Goal: Information Seeking & Learning: Learn about a topic

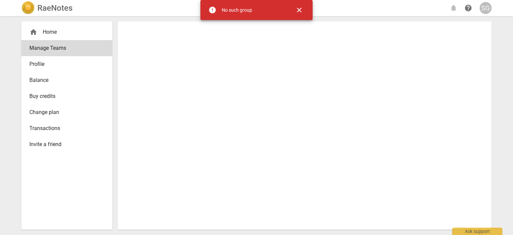
click at [300, 13] on span "close" at bounding box center [299, 10] width 8 height 8
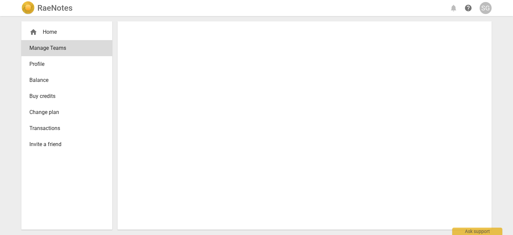
click at [75, 33] on div "home Home" at bounding box center [63, 32] width 69 height 8
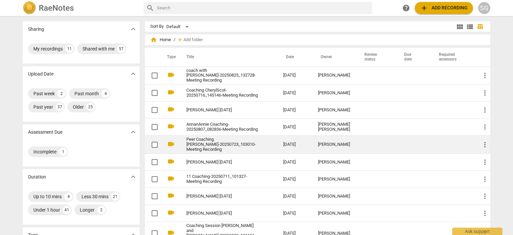
click at [345, 144] on td "[PERSON_NAME]" at bounding box center [334, 145] width 44 height 18
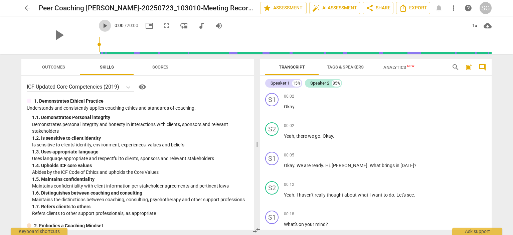
click at [101, 27] on span "play_arrow" at bounding box center [105, 26] width 8 height 8
click at [54, 36] on span "pause" at bounding box center [58, 34] width 17 height 17
click at [34, 31] on div "play_arrow" at bounding box center [58, 34] width 75 height 37
click at [36, 38] on div "play_arrow" at bounding box center [58, 34] width 75 height 37
click at [56, 37] on span "play_arrow" at bounding box center [58, 34] width 17 height 17
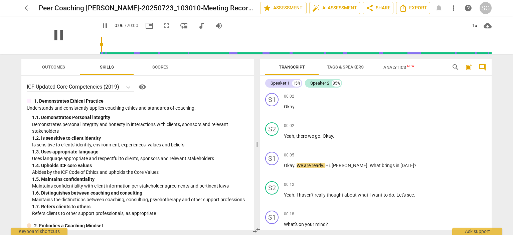
click at [56, 37] on span "pause" at bounding box center [58, 34] width 17 height 17
click at [75, 47] on div "play_arrow" at bounding box center [58, 34] width 75 height 37
click at [78, 28] on div "play_arrow" at bounding box center [58, 34] width 75 height 37
click at [145, 26] on span "picture_in_picture" at bounding box center [149, 26] width 8 height 8
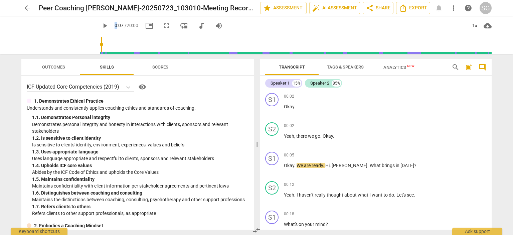
click at [145, 26] on span "picture_in_picture" at bounding box center [149, 26] width 8 height 8
drag, startPoint x: 158, startPoint y: 24, endPoint x: 157, endPoint y: 65, distance: 41.7
click at [163, 24] on span "fullscreen" at bounding box center [167, 26] width 8 height 8
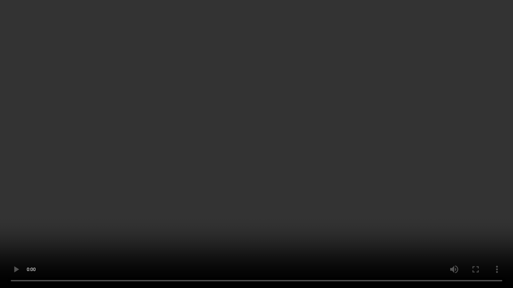
click at [420, 234] on video at bounding box center [256, 144] width 513 height 288
click at [115, 234] on video at bounding box center [256, 144] width 513 height 288
type input "14"
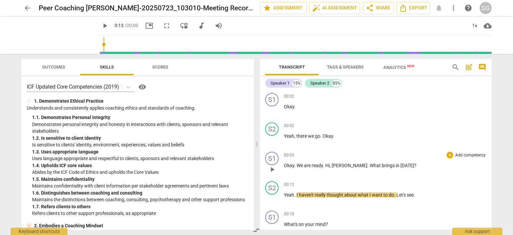
click at [329, 149] on div "S1 play_arrow pause 00:05 + Add competency keyboard_arrow_right Okay . We are r…" at bounding box center [376, 163] width 232 height 29
drag, startPoint x: 503, startPoint y: 76, endPoint x: 499, endPoint y: 76, distance: 3.7
click at [502, 76] on div "arrow_back Peer Coaching AnnanAnnie-20250723_103010-Meeting Recording edit star…" at bounding box center [256, 117] width 513 height 235
click at [341, 65] on span "Tags & Speakers" at bounding box center [345, 66] width 37 height 5
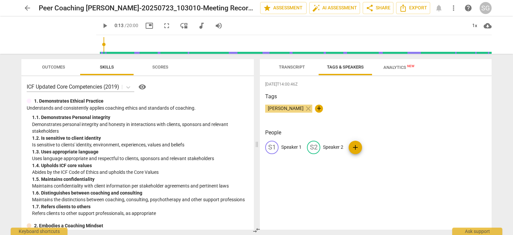
click at [292, 147] on p "Speaker 1" at bounding box center [291, 147] width 20 height 7
type input "Annie"
click at [376, 148] on p "Speaker 2" at bounding box center [376, 147] width 20 height 7
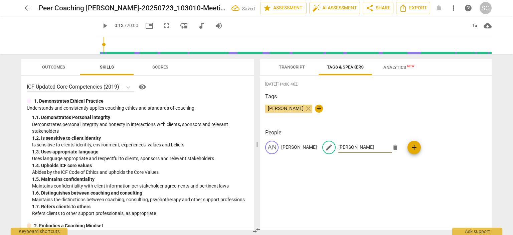
type input "Annan"
click at [284, 66] on span "Transcript" at bounding box center [292, 66] width 26 height 5
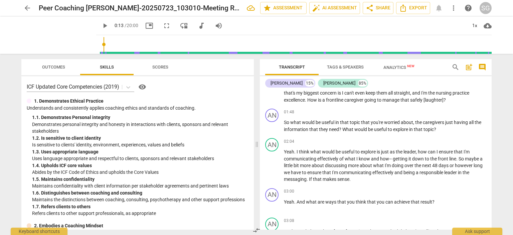
scroll to position [274, 0]
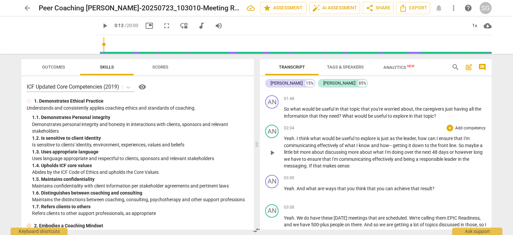
click at [477, 143] on span "maybe" at bounding box center [472, 145] width 15 height 5
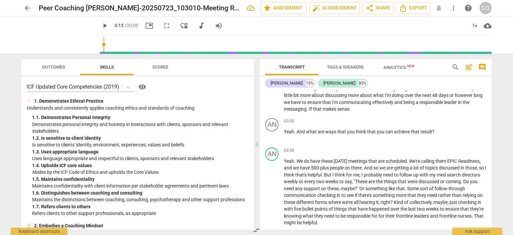
scroll to position [303, 0]
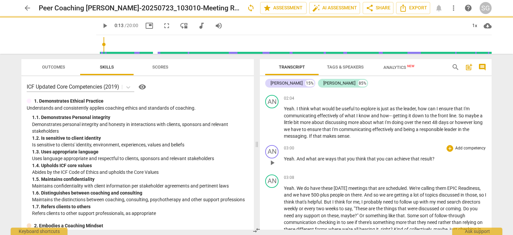
click at [434, 156] on p "Yeah . And what are ways that you think that you can achieve that result ?" at bounding box center [385, 158] width 202 height 7
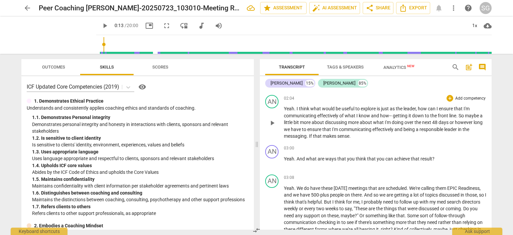
click at [360, 136] on p "Yeah . I think what would be useful to explore is just as the leader , how can …" at bounding box center [385, 122] width 202 height 34
click at [360, 133] on p "Yeah . I think what would be useful to explore is just as the leader , how can …" at bounding box center [385, 122] width 202 height 34
click at [361, 133] on p "Yeah . I think what would be useful to explore is just as the leader , how can …" at bounding box center [385, 122] width 202 height 34
click at [367, 134] on p "Yeah . I think what would be useful to explore is just as the leader , how can …" at bounding box center [385, 122] width 202 height 34
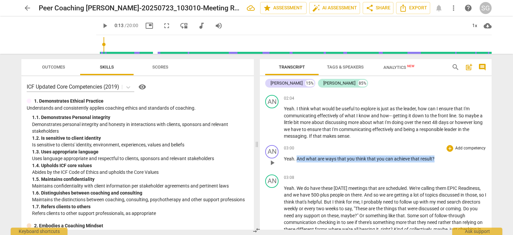
drag, startPoint x: 437, startPoint y: 155, endPoint x: 296, endPoint y: 158, distance: 140.3
click at [296, 158] on p "Yeah . And what are ways that you think that you can achieve that result ?" at bounding box center [385, 158] width 202 height 7
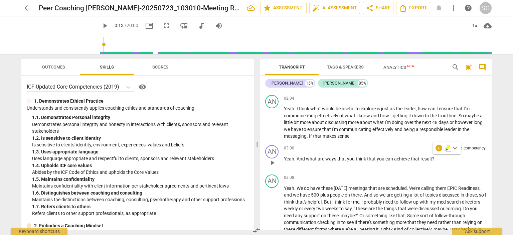
click at [420, 163] on div "03:00 + Add competency keyboard_arrow_right Yeah . And what are ways that you t…" at bounding box center [385, 157] width 202 height 24
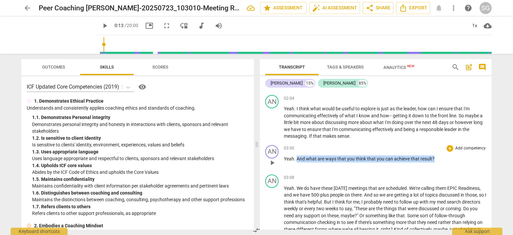
drag, startPoint x: 435, startPoint y: 154, endPoint x: 297, endPoint y: 155, distance: 137.5
click at [297, 155] on p "Yeah . And what are ways that you think that you can achieve that result ?" at bounding box center [385, 158] width 202 height 7
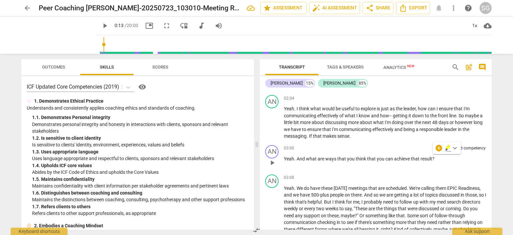
click at [344, 164] on div "03:00 + Add competency keyboard_arrow_right Yeah . And what are ways that you t…" at bounding box center [385, 157] width 202 height 24
click at [361, 134] on p "Yeah . I think what would be useful to explore is just as the leader , how can …" at bounding box center [385, 122] width 202 height 34
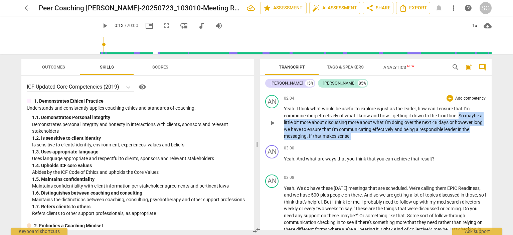
drag, startPoint x: 362, startPoint y: 134, endPoint x: 458, endPoint y: 113, distance: 99.0
click at [458, 113] on p "Yeah . I think what would be useful to explore is just as the leader , how can …" at bounding box center [385, 122] width 202 height 34
click at [388, 136] on p "Yeah . I think what would be useful to explore is just as the leader , how can …" at bounding box center [385, 122] width 202 height 34
drag, startPoint x: 440, startPoint y: 132, endPoint x: 458, endPoint y: 113, distance: 26.2
click at [458, 113] on p "Yeah . I think what would be useful to explore is just as the leader , how can …" at bounding box center [385, 122] width 202 height 34
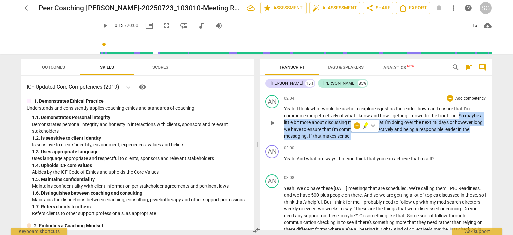
click at [469, 136] on p "Yeah . I think what would be useful to explore is just as the leader , how can …" at bounding box center [385, 122] width 202 height 34
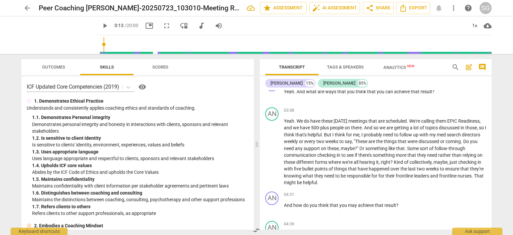
scroll to position [390, 0]
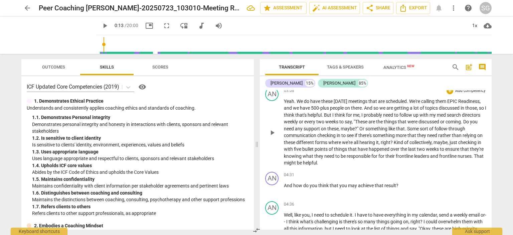
click at [378, 161] on p "Yeah . We do have these Friday meetings that are scheduled . We're calling them…" at bounding box center [385, 132] width 202 height 68
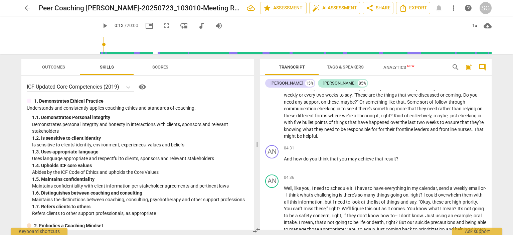
scroll to position [424, 0]
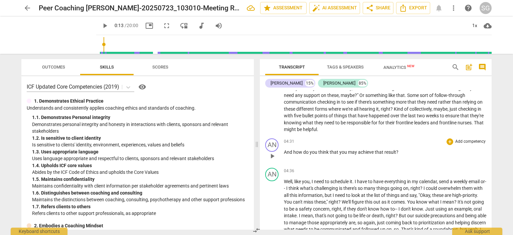
click at [404, 149] on p "And how do you think that you may achieve that result ?" at bounding box center [385, 152] width 202 height 7
click at [403, 149] on p "And how do you think that you may achieve that result ?" at bounding box center [385, 152] width 202 height 7
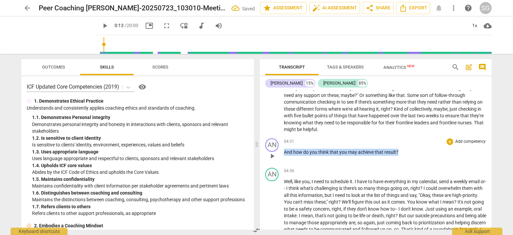
drag, startPoint x: 405, startPoint y: 148, endPoint x: 280, endPoint y: 149, distance: 124.9
click at [280, 149] on div "AN play_arrow pause 04:31 + Add competency keyboard_arrow_right And how do you …" at bounding box center [376, 150] width 232 height 29
click at [405, 152] on p "And how do you think that you may achieve that result ?" at bounding box center [385, 152] width 202 height 7
click at [404, 150] on p "And how do you think that you may achieve that result ?" at bounding box center [385, 152] width 202 height 7
drag, startPoint x: 403, startPoint y: 149, endPoint x: 302, endPoint y: 151, distance: 100.5
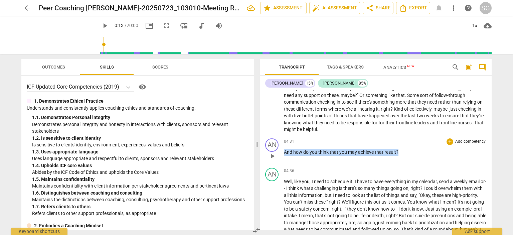
click at [284, 152] on p "And how do you think that you may achieve that result ?" at bounding box center [385, 152] width 202 height 7
click at [419, 153] on p "And how do you think that you may achieve that result ?" at bounding box center [385, 152] width 202 height 7
click at [402, 149] on p "And how do you think that you may achieve that result ?" at bounding box center [385, 152] width 202 height 7
drag, startPoint x: 402, startPoint y: 149, endPoint x: 284, endPoint y: 150, distance: 117.8
click at [284, 150] on p "And how do you think that you may achieve that result ?" at bounding box center [385, 152] width 202 height 7
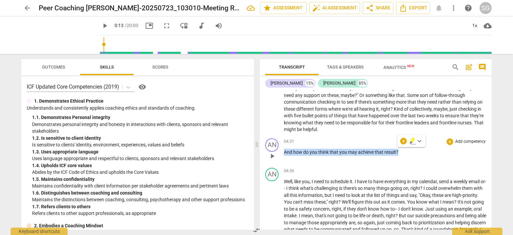
click at [406, 150] on p "And how do you think that you may achieve that result ?" at bounding box center [385, 152] width 202 height 7
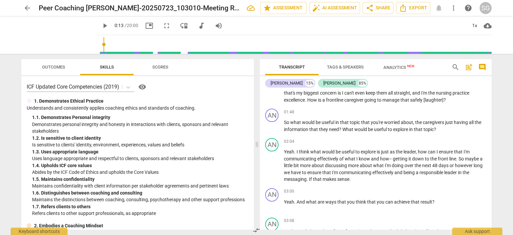
scroll to position [263, 0]
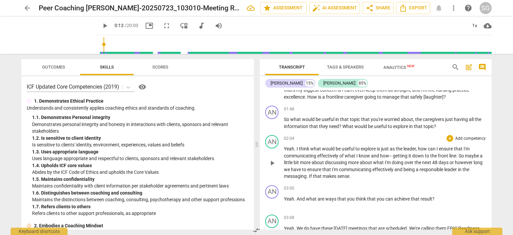
click at [435, 172] on p "Yeah . I think what would be useful to explore is just as the leader , how can …" at bounding box center [385, 162] width 202 height 34
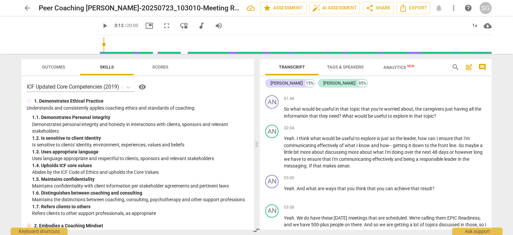
drag, startPoint x: 495, startPoint y: 112, endPoint x: 492, endPoint y: 115, distance: 3.9
click at [495, 112] on div "Transcript Tags & Speakers Analytics New search post_add comment Annie 15% Anna…" at bounding box center [377, 144] width 240 height 181
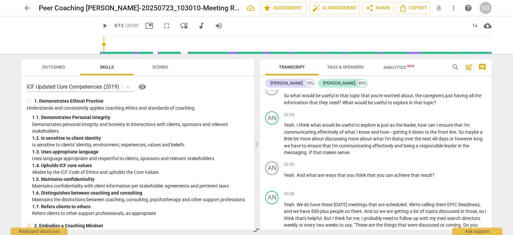
scroll to position [300, 0]
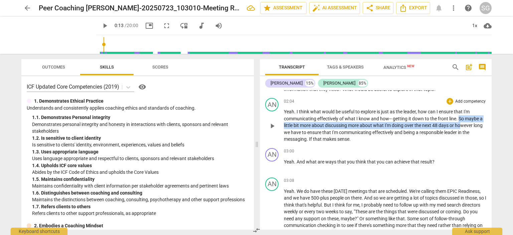
drag, startPoint x: 459, startPoint y: 117, endPoint x: 461, endPoint y: 122, distance: 5.5
click at [461, 122] on p "Yeah . I think what would be useful to explore is just as the leader , how can …" at bounding box center [385, 125] width 202 height 34
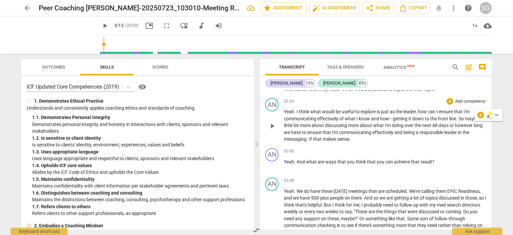
click at [411, 132] on span "being" at bounding box center [409, 132] width 12 height 5
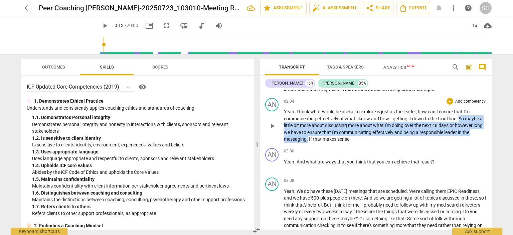
drag, startPoint x: 459, startPoint y: 116, endPoint x: 311, endPoint y: 140, distance: 149.9
click at [307, 141] on div "AN play_arrow pause 02:04 + Add competency keyboard_arrow_right Yeah . I think …" at bounding box center [376, 120] width 232 height 50
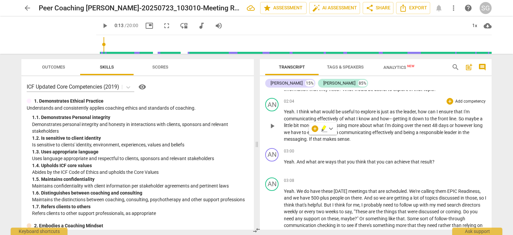
click at [436, 138] on p "Yeah . I think what would be useful to explore is just as the leader , how can …" at bounding box center [385, 125] width 202 height 34
click at [430, 130] on span "responsible" at bounding box center [431, 132] width 25 height 5
click at [451, 131] on span "leader" at bounding box center [451, 132] width 14 height 5
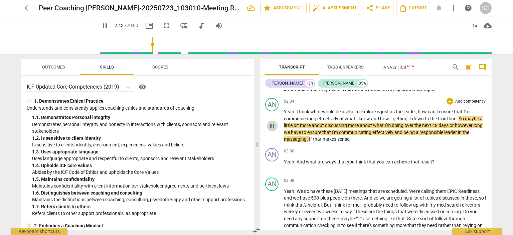
click at [274, 124] on span "pause" at bounding box center [272, 126] width 8 height 8
click at [440, 138] on p "Yeah . I think what would be useful to explore is just as the leader , how can …" at bounding box center [385, 125] width 202 height 34
click at [429, 131] on span "responsible" at bounding box center [431, 132] width 25 height 5
click at [444, 130] on span "responsible" at bounding box center [431, 132] width 25 height 5
drag, startPoint x: 444, startPoint y: 130, endPoint x: 419, endPoint y: 131, distance: 24.4
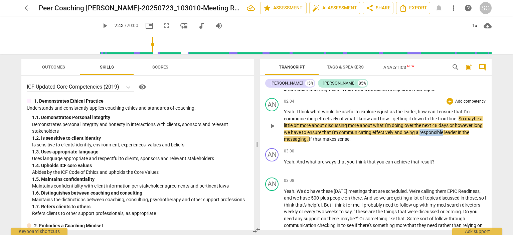
click at [419, 131] on p "Yeah . I think what would be useful to explore is just as the leader , how can …" at bounding box center [385, 125] width 202 height 34
click at [393, 139] on p "Yeah . I think what would be useful to explore is just as the leader , how can …" at bounding box center [385, 125] width 202 height 34
drag, startPoint x: 394, startPoint y: 131, endPoint x: 373, endPoint y: 132, distance: 21.1
click at [373, 132] on span "effectively" at bounding box center [383, 132] width 22 height 5
drag, startPoint x: 444, startPoint y: 131, endPoint x: 421, endPoint y: 131, distance: 23.4
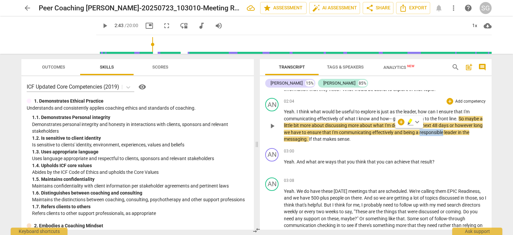
click at [421, 131] on span "responsible" at bounding box center [431, 132] width 25 height 5
click at [386, 137] on p "Yeah . I think what would be useful to explore is just as the leader , how can …" at bounding box center [385, 125] width 202 height 34
drag, startPoint x: 354, startPoint y: 138, endPoint x: 310, endPoint y: 141, distance: 43.8
click at [309, 141] on div "AN play_arrow pause 02:04 + Add competency keyboard_arrow_right Yeah . I think …" at bounding box center [376, 120] width 232 height 50
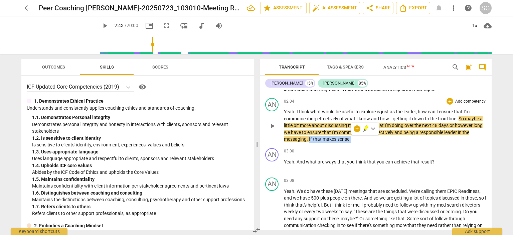
click at [362, 139] on p "Yeah . I think what would be useful to explore is just as the leader , how can …" at bounding box center [385, 125] width 202 height 34
click at [362, 137] on p "Yeah . I think what would be useful to explore is just as the leader , how can …" at bounding box center [385, 125] width 202 height 34
click at [372, 138] on p "Yeah . I think what would be useful to explore is just as the leader , how can …" at bounding box center [385, 125] width 202 height 34
click at [437, 136] on p "Yeah . I think what would be useful to explore is just as the leader , how can …" at bounding box center [385, 125] width 202 height 34
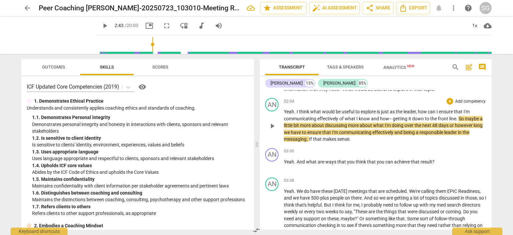
click at [442, 135] on p "Yeah . I think what would be useful to explore is just as the leader , how can …" at bounding box center [385, 125] width 202 height 34
click at [472, 131] on p "Yeah . I think what would be useful to explore is just as the leader , how can …" at bounding box center [385, 125] width 202 height 34
click at [444, 136] on p "Yeah . I think what would be useful to explore is just as the leader , how can …" at bounding box center [385, 125] width 202 height 34
click at [411, 145] on div "AN play_arrow pause 03:00 + Add competency keyboard_arrow_right Yeah . And what…" at bounding box center [376, 159] width 232 height 29
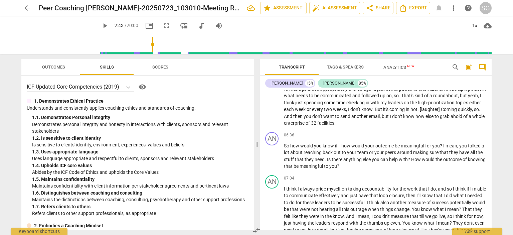
scroll to position [574, 0]
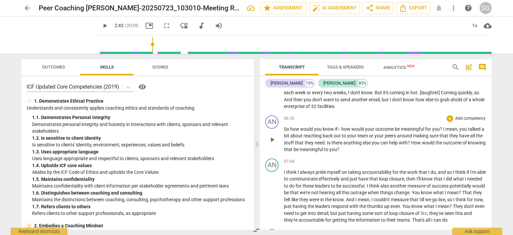
click at [370, 147] on p "So how would you know if- - how would your outcome be meaningful for you ? I me…" at bounding box center [385, 139] width 202 height 27
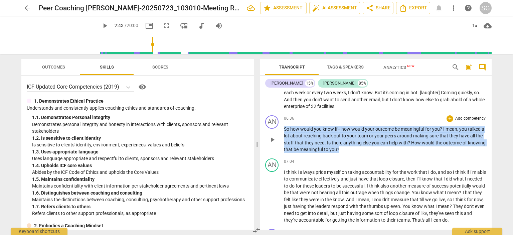
drag, startPoint x: 365, startPoint y: 145, endPoint x: 283, endPoint y: 126, distance: 84.3
click at [283, 126] on div "AN play_arrow pause 06:36 + Add competency keyboard_arrow_right So how would yo…" at bounding box center [376, 133] width 232 height 43
click at [411, 148] on p "So how would you know if- - how would your outcome be meaningful for you ? I me…" at bounding box center [385, 139] width 202 height 27
click at [372, 148] on p "So how would you know if- - how would your outcome be meaningful for you ? I me…" at bounding box center [385, 139] width 202 height 27
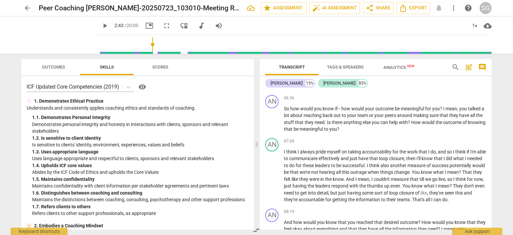
scroll to position [604, 0]
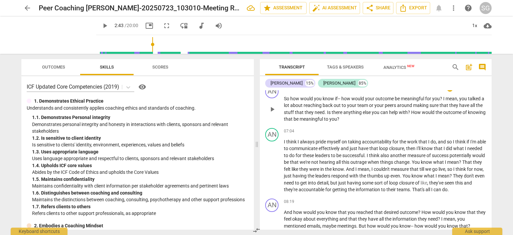
click at [370, 117] on p "So how would you know if- - how would your outcome be meaningful for you ? I me…" at bounding box center [385, 108] width 202 height 27
click at [369, 117] on p "So how would you know if- - how would your outcome be meaningful for you ? I me…" at bounding box center [385, 108] width 202 height 27
click at [383, 128] on div "07:04 + Add competency keyboard_arrow_right" at bounding box center [385, 131] width 202 height 7
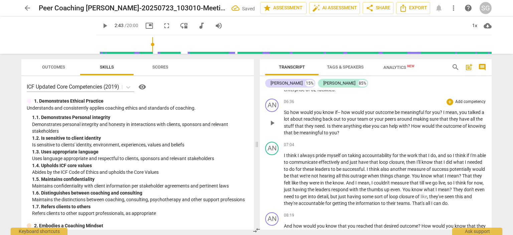
click at [376, 131] on p "So how would you know if-- how would your outcome be meaningful for you ? I mea…" at bounding box center [385, 122] width 202 height 27
click at [368, 131] on p "So how would you know if-- how would your outcome be meaningful for you ? I mea…" at bounding box center [385, 122] width 202 height 27
click at [360, 131] on p "So how would you know if-- how would your outcome be meaningful for you ? I mea…" at bounding box center [385, 122] width 202 height 27
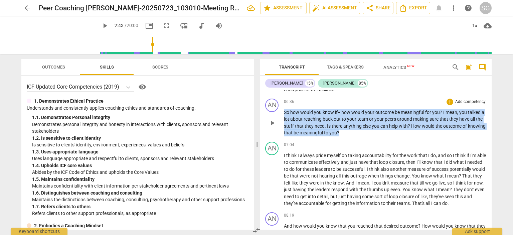
drag, startPoint x: 365, startPoint y: 131, endPoint x: 281, endPoint y: 109, distance: 86.5
click at [281, 109] on div "AN play_arrow pause 06:36 + Add competency keyboard_arrow_right So how would yo…" at bounding box center [376, 117] width 232 height 43
click at [389, 132] on p "So how would you know if-- how would your outcome be meaningful for you ? I mea…" at bounding box center [385, 122] width 202 height 27
drag, startPoint x: 376, startPoint y: 131, endPoint x: 370, endPoint y: 131, distance: 6.0
click at [376, 131] on p "So how would you know if-- how would your outcome be meaningful for you ? I mea…" at bounding box center [385, 122] width 202 height 27
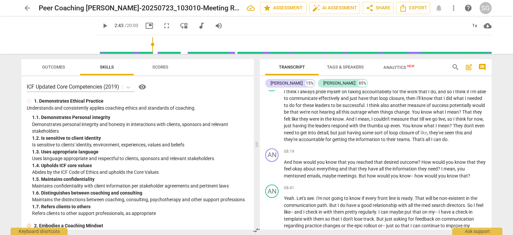
scroll to position [634, 0]
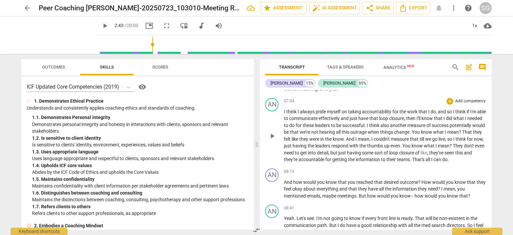
click at [310, 163] on p "I think I always pride myself on taking accountability for the work that I do ,…" at bounding box center [385, 135] width 202 height 55
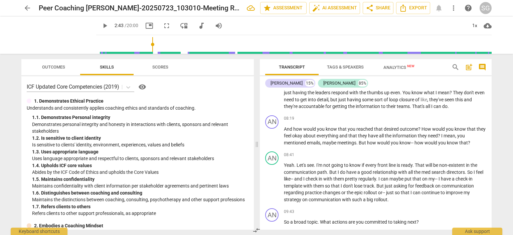
scroll to position [694, 0]
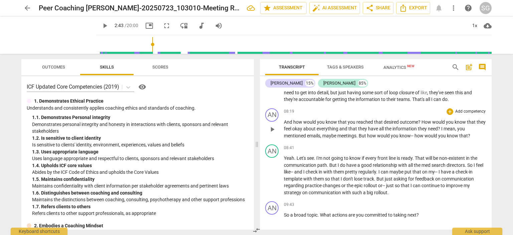
click at [470, 139] on p "And how would you know that you reached that desired outcome ? How would you kn…" at bounding box center [385, 129] width 202 height 21
click at [405, 125] on span "outcome" at bounding box center [409, 121] width 18 height 5
click at [420, 125] on span "?" at bounding box center [419, 121] width 3 height 5
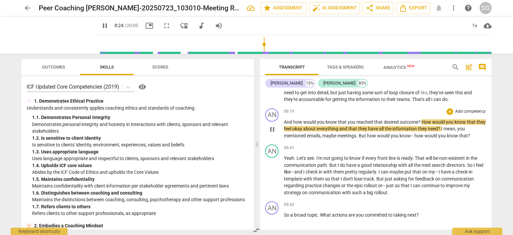
click at [409, 130] on span "information" at bounding box center [404, 128] width 25 height 5
click at [272, 133] on span "pause" at bounding box center [272, 129] width 8 height 8
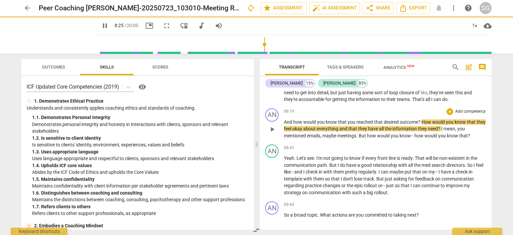
type input "506"
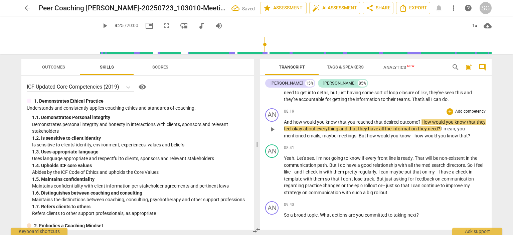
click at [472, 139] on p "And how would you know that you reached that desired outcome ? How would you kn…" at bounding box center [385, 129] width 202 height 21
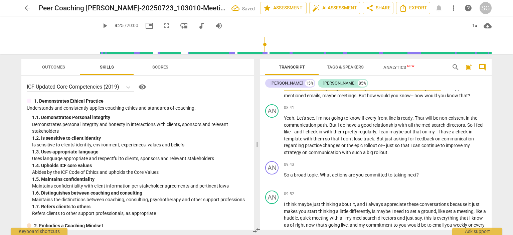
scroll to position [741, 0]
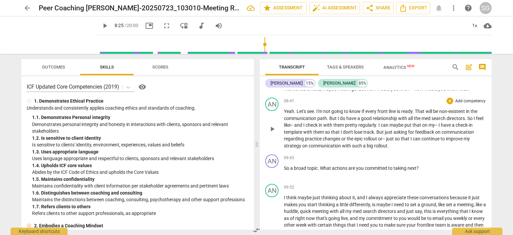
click at [394, 149] on p "Yeah . Let's see . I'm not going to know if every front line is ready . That wi…" at bounding box center [385, 128] width 202 height 41
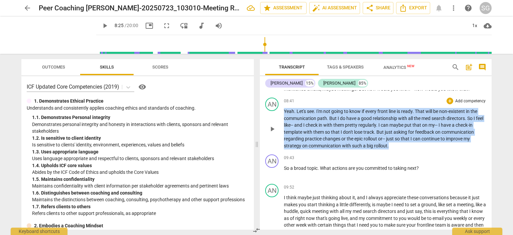
drag, startPoint x: 399, startPoint y: 150, endPoint x: 283, endPoint y: 117, distance: 120.0
click at [283, 117] on div "AN play_arrow pause 08:41 + Add competency keyboard_arrow_right Yeah . Let's se…" at bounding box center [376, 123] width 232 height 57
click at [422, 149] on p "Yeah . Let's see . I'm not going to know if every front line is ready . That wi…" at bounding box center [385, 128] width 202 height 41
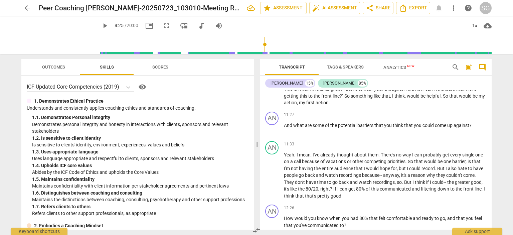
scroll to position [908, 0]
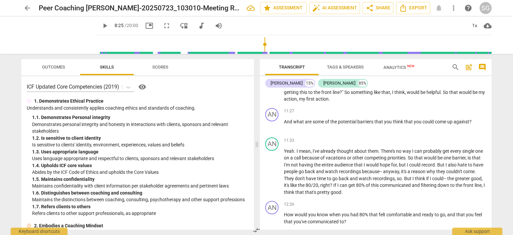
click at [495, 147] on div "Transcript Tags & Speakers Analytics New search post_add comment Annie 15% Anna…" at bounding box center [377, 144] width 240 height 181
click at [496, 168] on div "Transcript Tags & Speakers Analytics New search post_add comment Annie 15% Anna…" at bounding box center [377, 144] width 240 height 181
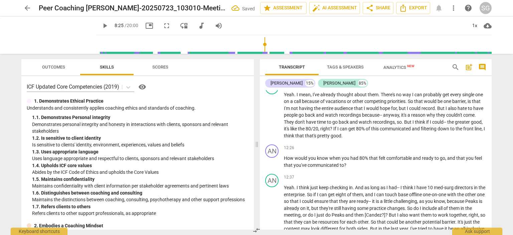
scroll to position [978, 0]
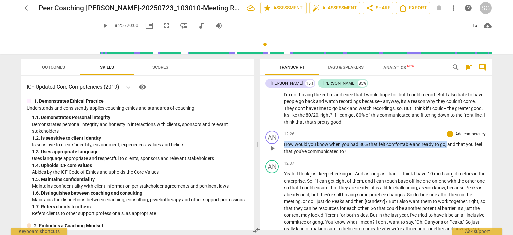
drag, startPoint x: 284, startPoint y: 147, endPoint x: 446, endPoint y: 148, distance: 161.9
click at [446, 148] on p "How would you know when you had 80 % that felt comfortable and ready to go , an…" at bounding box center [385, 148] width 202 height 14
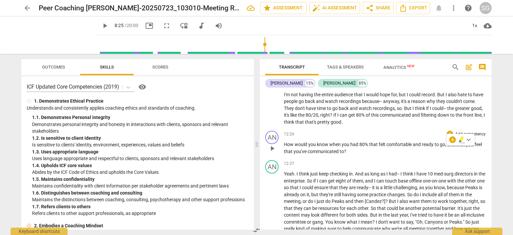
click at [350, 155] on p "How would you know when you had 80 % that felt comfortable and ready to go , an…" at bounding box center [385, 148] width 202 height 14
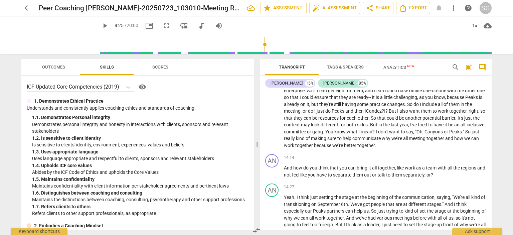
scroll to position [1075, 0]
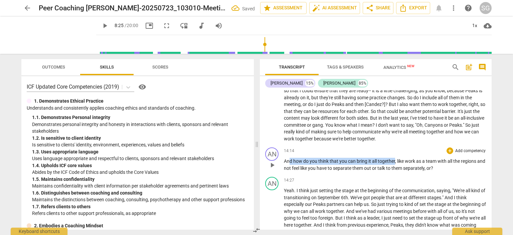
drag, startPoint x: 394, startPoint y: 165, endPoint x: 290, endPoint y: 166, distance: 104.5
click at [290, 166] on p "And how do you think that you can bring it all together , like work as a team w…" at bounding box center [385, 165] width 202 height 14
click at [453, 171] on p "And how do you think that you can bring it all together , like work as a team w…" at bounding box center [385, 165] width 202 height 14
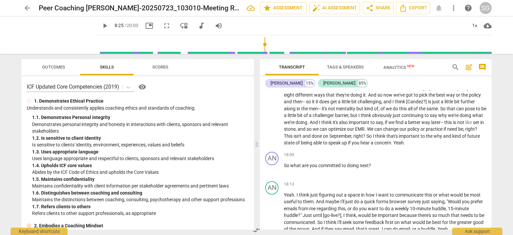
scroll to position [1325, 0]
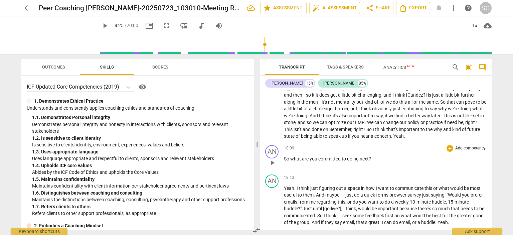
click at [365, 152] on div "18:09 + Add competency keyboard_arrow_right" at bounding box center [385, 148] width 202 height 7
click at [401, 152] on div "18:09 + Add competency keyboard_arrow_right" at bounding box center [385, 148] width 202 height 7
click at [399, 142] on div "AN play_arrow pause 16:23 + Add competency keyboard_arrow_right No , I think we…" at bounding box center [376, 96] width 232 height 91
